Goal: Find specific page/section: Find specific page/section

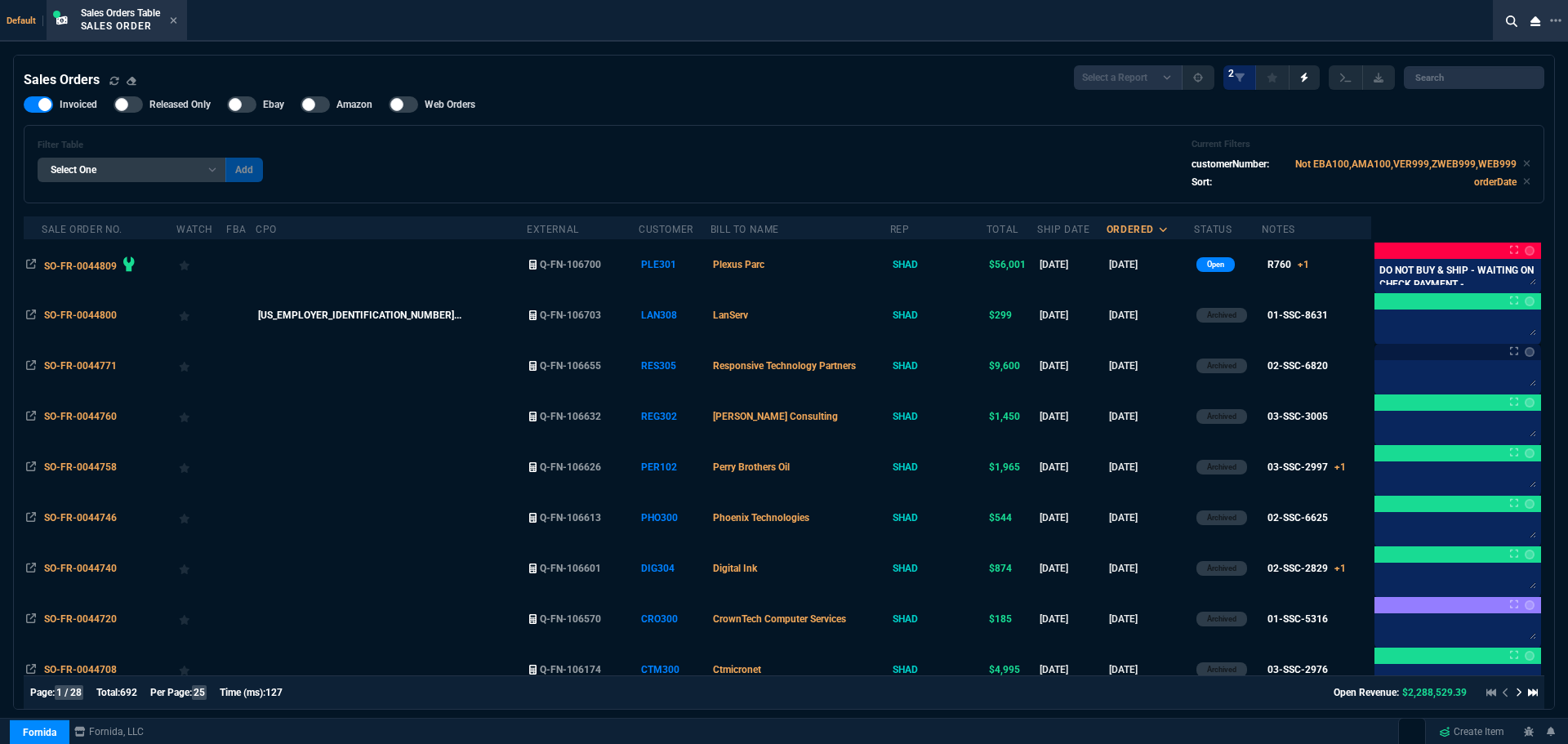
select select "4: SHAD"
select select
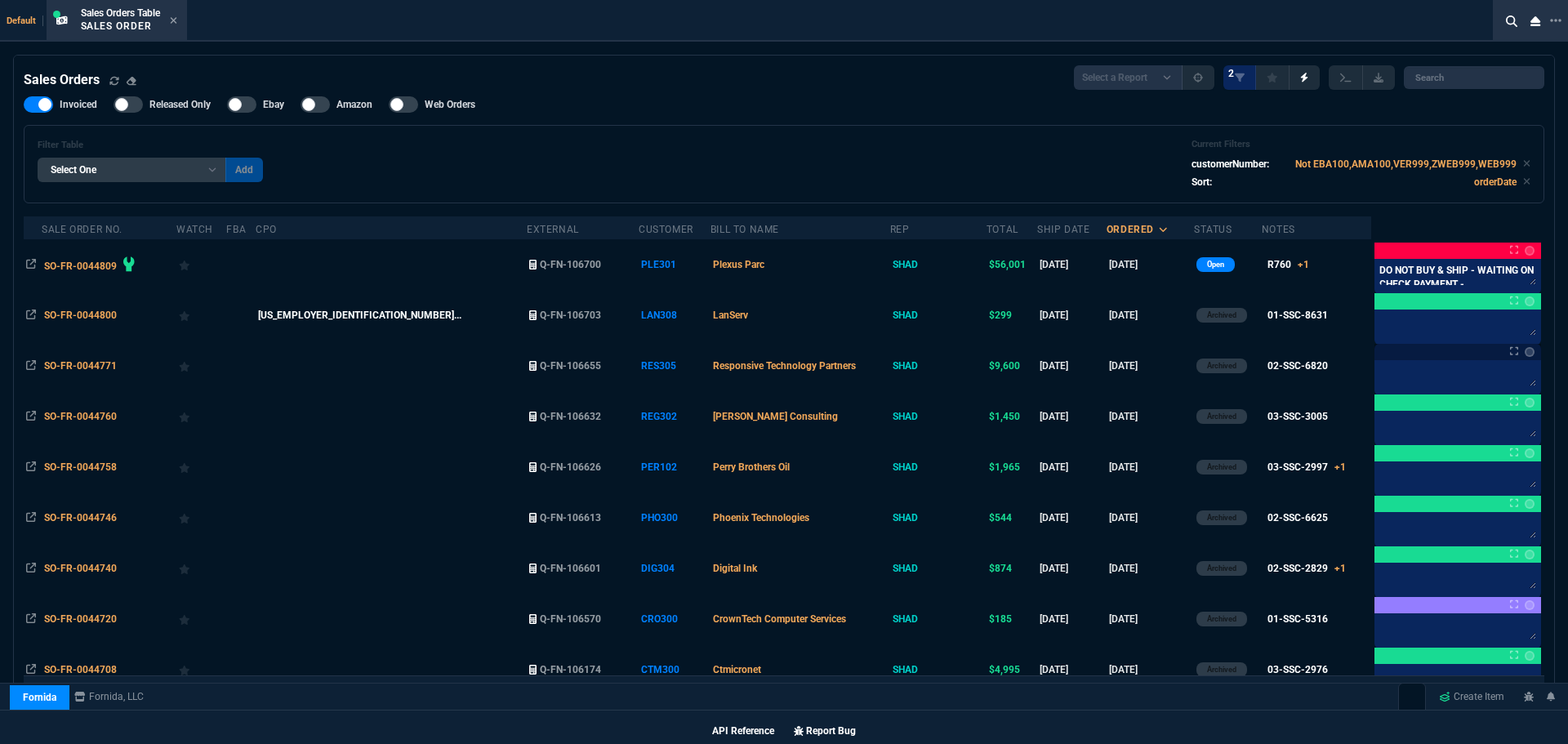
scroll to position [926, 0]
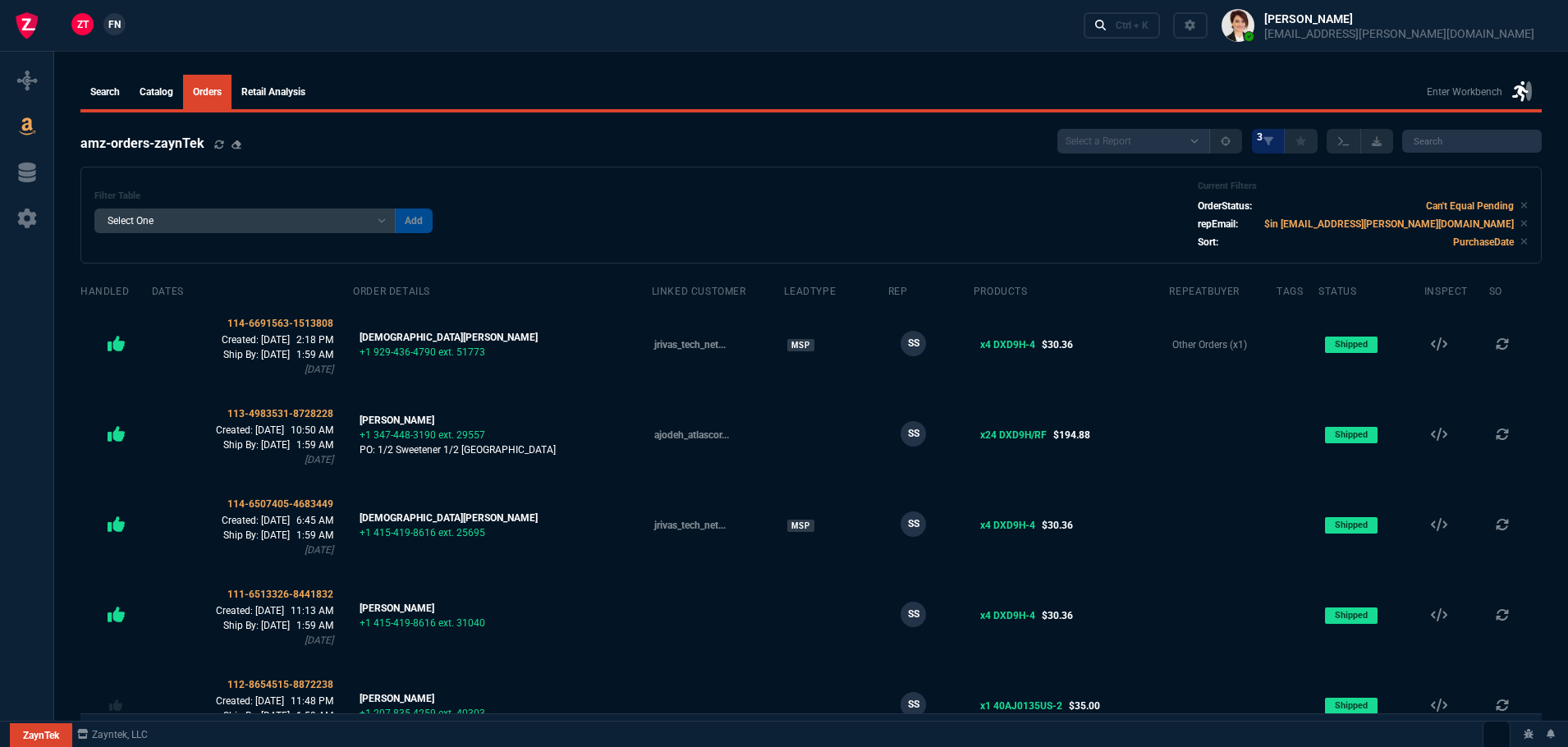
select select
